Goal: Task Accomplishment & Management: Manage account settings

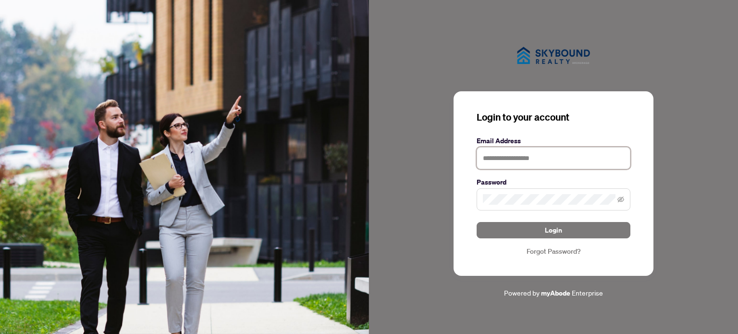
click at [490, 156] on input "text" at bounding box center [554, 158] width 154 height 22
type input "**********"
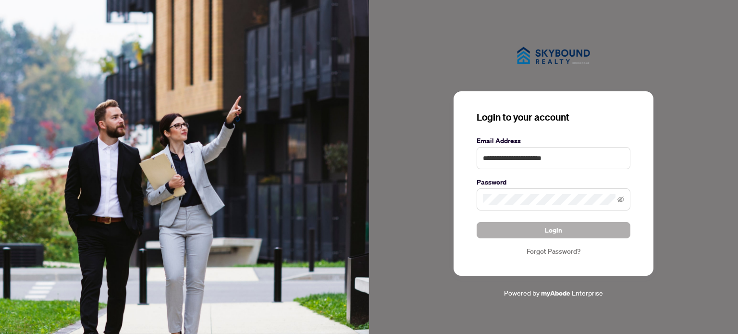
click at [515, 227] on button "Login" at bounding box center [554, 230] width 154 height 16
click at [618, 198] on icon "eye-invisible" at bounding box center [620, 199] width 7 height 7
click at [532, 226] on button "Login" at bounding box center [554, 230] width 154 height 16
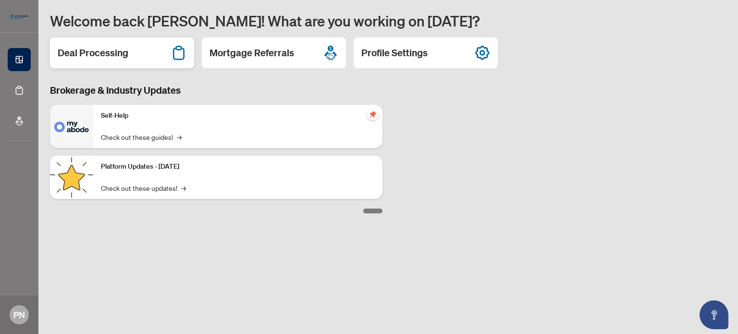
click at [130, 58] on div "Deal Processing" at bounding box center [122, 52] width 144 height 31
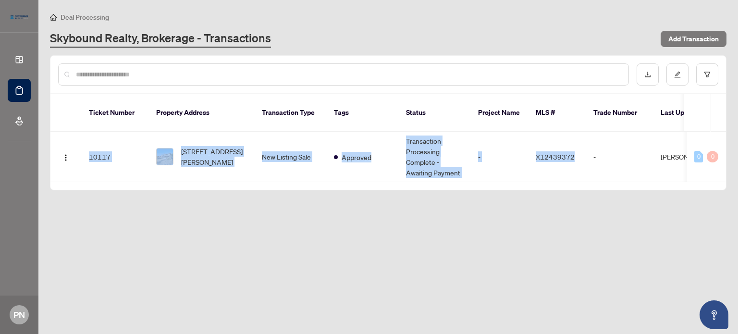
drag, startPoint x: 538, startPoint y: 173, endPoint x: 575, endPoint y: 169, distance: 37.3
click at [575, 169] on div "Ticket Number Property Address Transaction Type Tags Status Project Name MLS # …" at bounding box center [388, 142] width 676 height 96
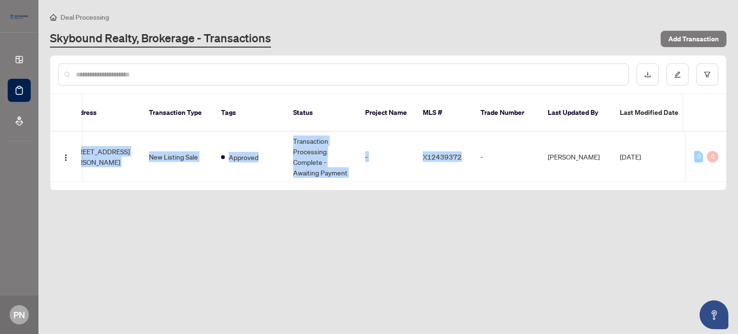
scroll to position [0, 119]
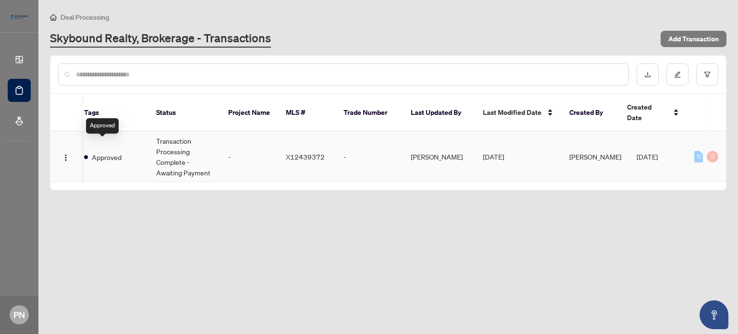
click at [111, 152] on span "Approved" at bounding box center [107, 157] width 30 height 11
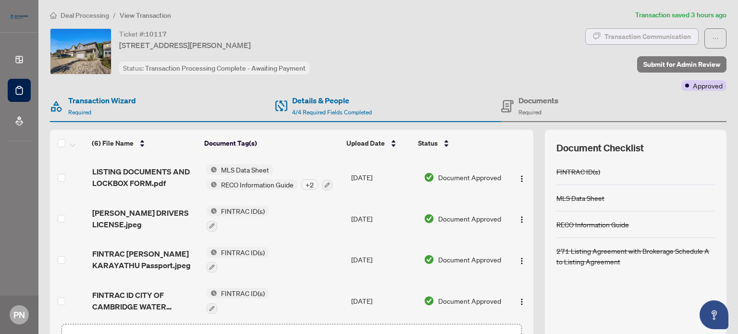
click at [628, 36] on div "Transaction Communication" at bounding box center [647, 36] width 86 height 15
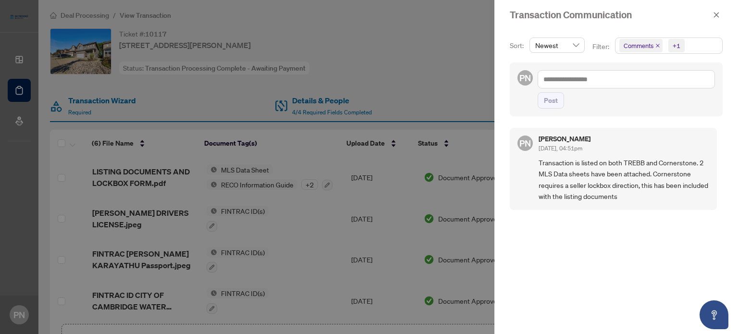
click at [462, 98] on div at bounding box center [369, 167] width 738 height 334
click at [714, 13] on icon "close" at bounding box center [716, 14] width 5 height 5
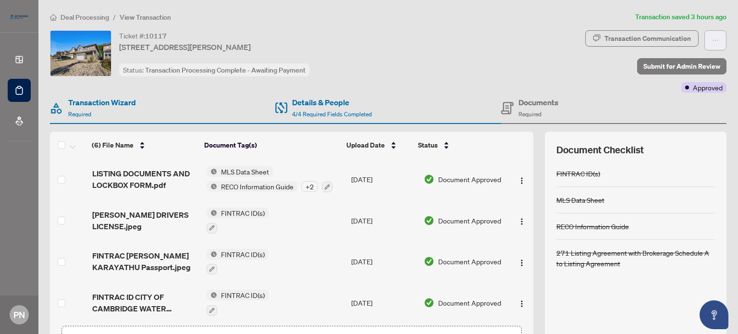
click at [715, 38] on button "button" at bounding box center [715, 40] width 22 height 20
click at [471, 51] on div "Ticket #: 10117 [STREET_ADDRESS][PERSON_NAME] Status: Transaction Processing Co…" at bounding box center [315, 53] width 531 height 46
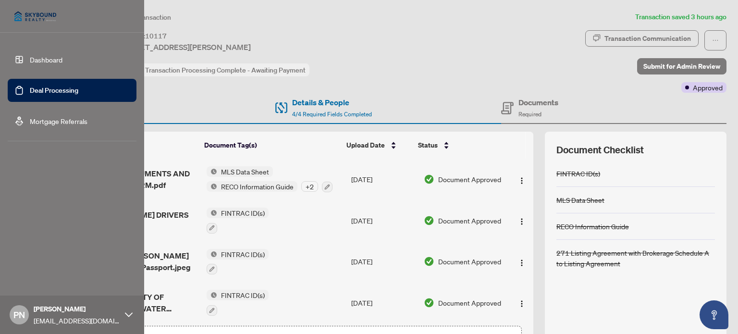
click at [125, 314] on icon at bounding box center [129, 315] width 8 height 8
click at [33, 263] on span "Logout" at bounding box center [39, 257] width 22 height 15
